Goal: Transaction & Acquisition: Purchase product/service

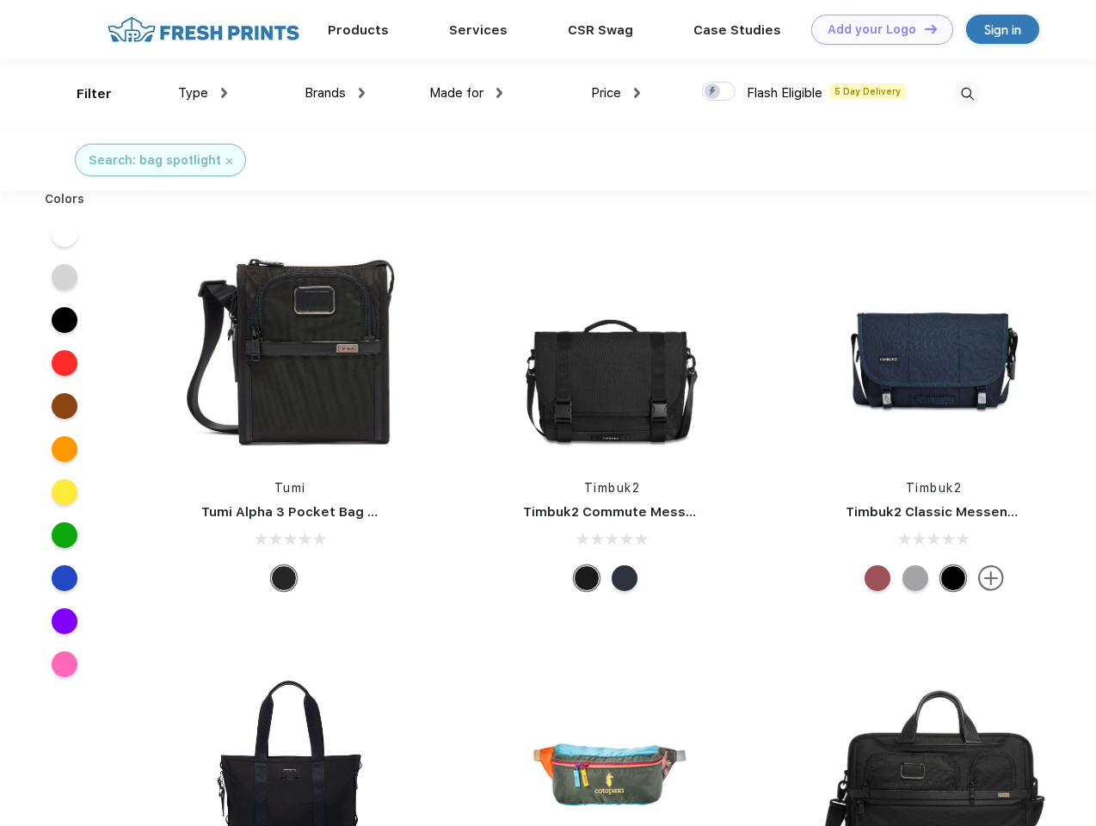
scroll to position [1, 0]
click at [876, 29] on link "Add your Logo Design Tool" at bounding box center [882, 30] width 142 height 30
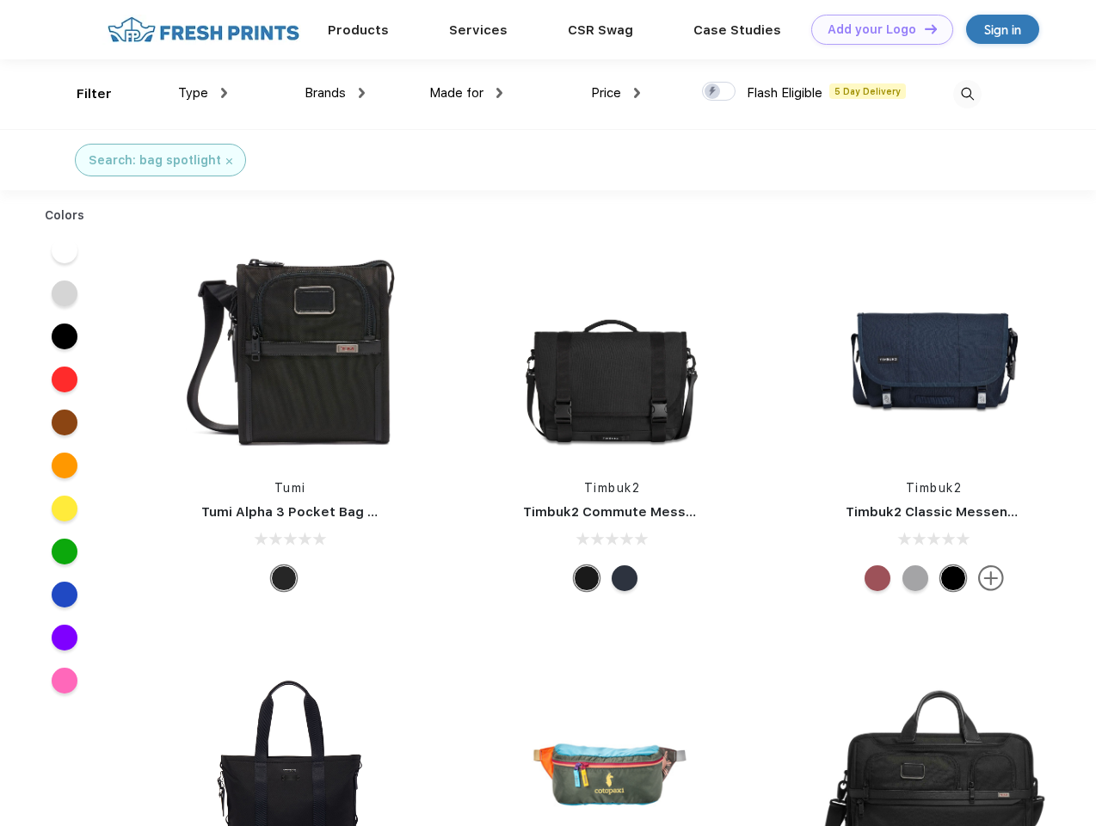
click at [0, 0] on div "Design Tool" at bounding box center [0, 0] width 0 height 0
click at [923, 28] on link "Add your Logo Design Tool" at bounding box center [882, 30] width 142 height 30
click at [83, 94] on div "Filter" at bounding box center [94, 94] width 35 height 20
click at [203, 93] on span "Type" at bounding box center [193, 92] width 30 height 15
click at [335, 93] on span "Brands" at bounding box center [325, 92] width 41 height 15
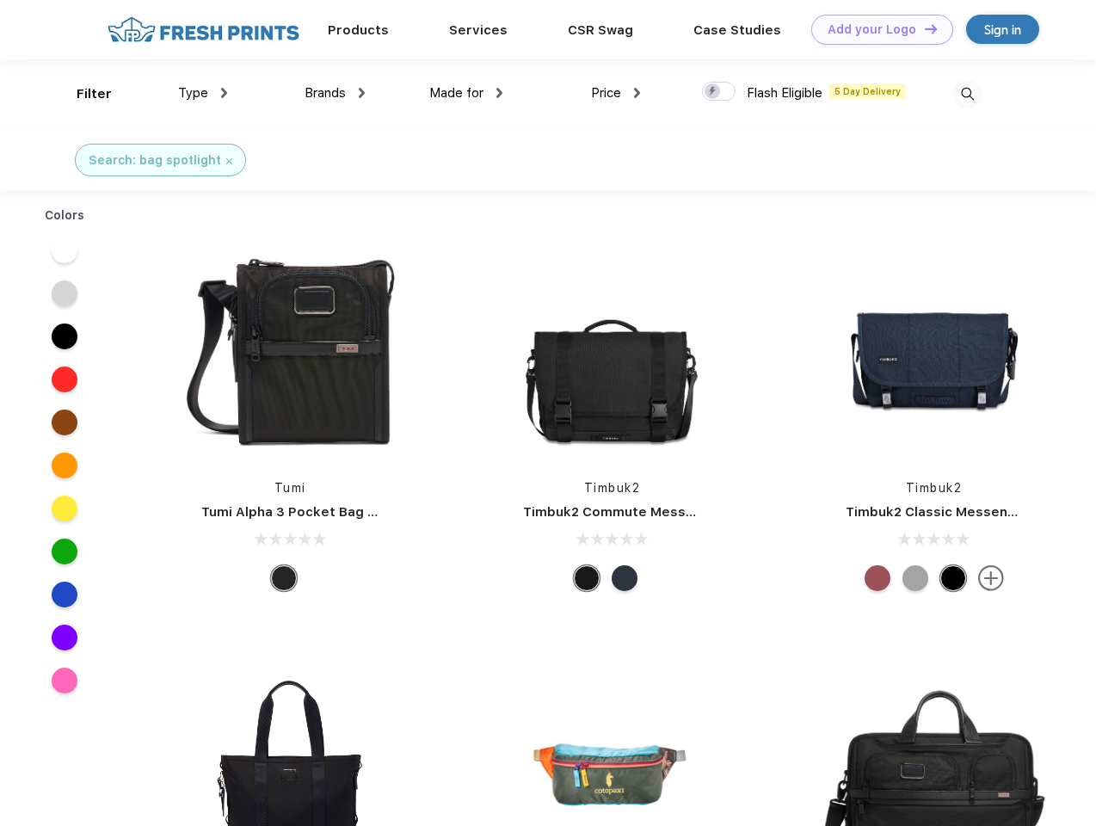
click at [466, 93] on span "Made for" at bounding box center [456, 92] width 54 height 15
click at [616, 93] on span "Price" at bounding box center [606, 92] width 30 height 15
click at [719, 92] on div at bounding box center [719, 91] width 34 height 19
click at [713, 92] on input "checkbox" at bounding box center [707, 86] width 11 height 11
click at [967, 94] on img at bounding box center [967, 94] width 28 height 28
